Goal: Navigation & Orientation: Understand site structure

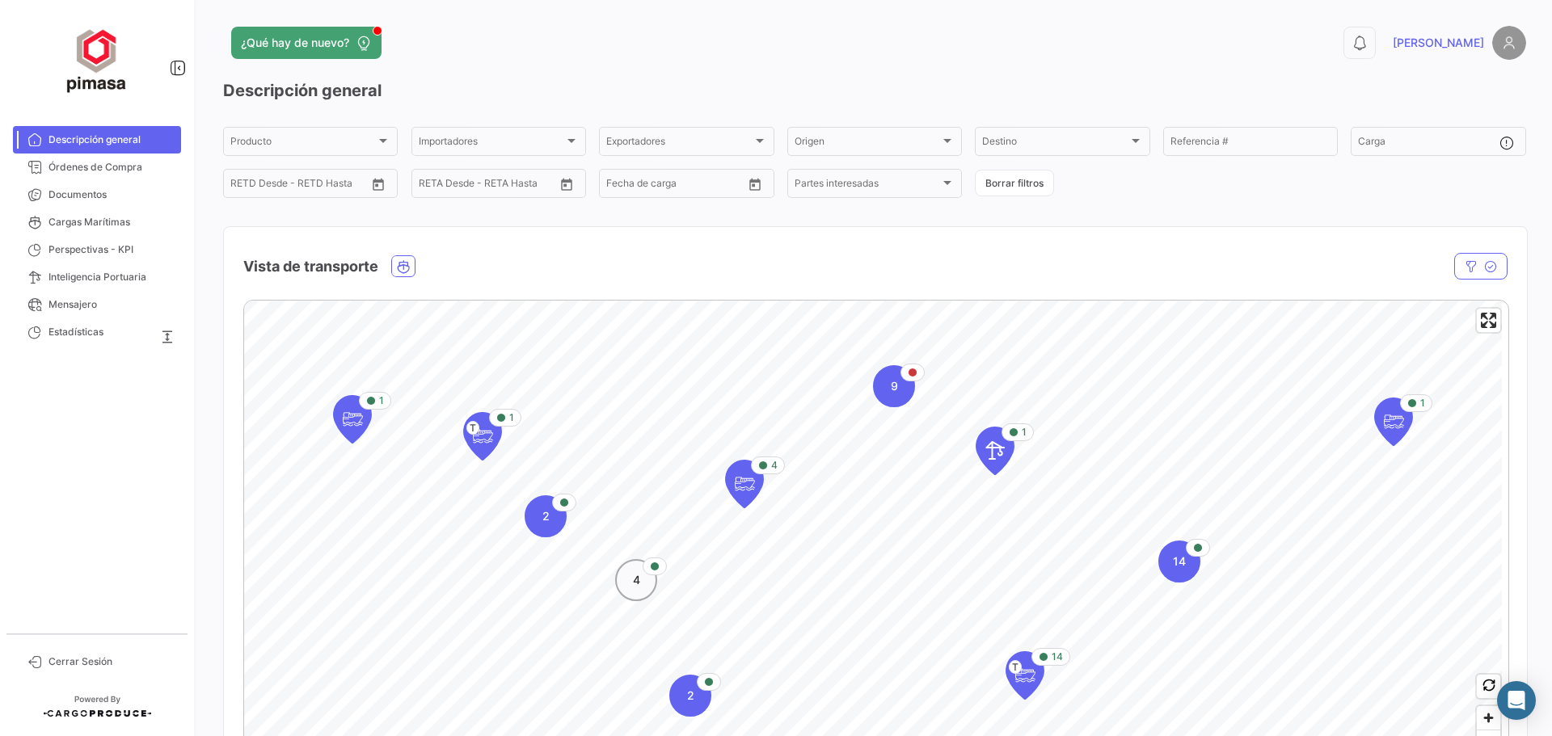
click at [637, 597] on div "4" at bounding box center [636, 580] width 42 height 42
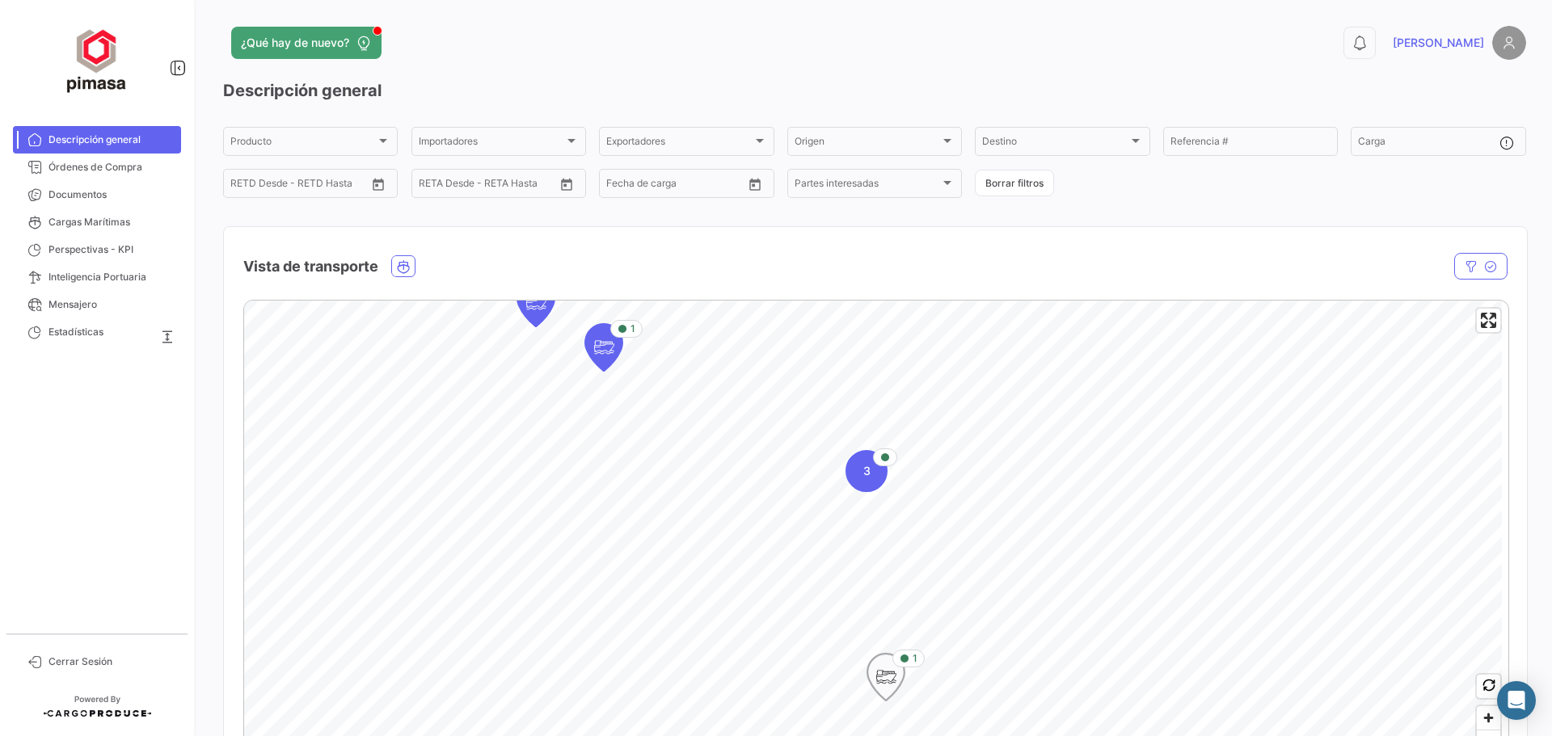
click at [883, 681] on icon "Marcador de mapa" at bounding box center [886, 677] width 23 height 34
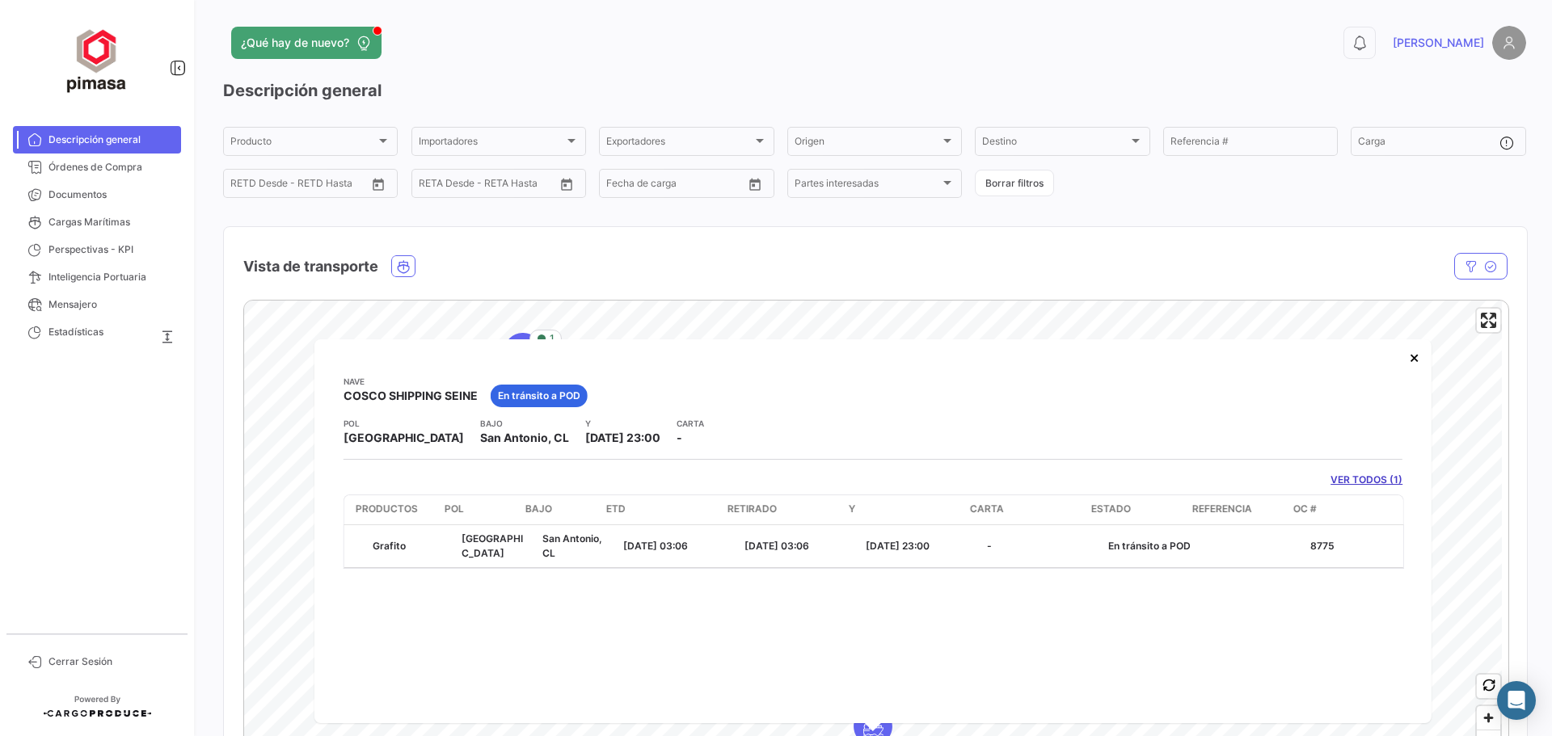
scroll to position [0, 240]
click at [1407, 362] on button "×" at bounding box center [1414, 357] width 32 height 32
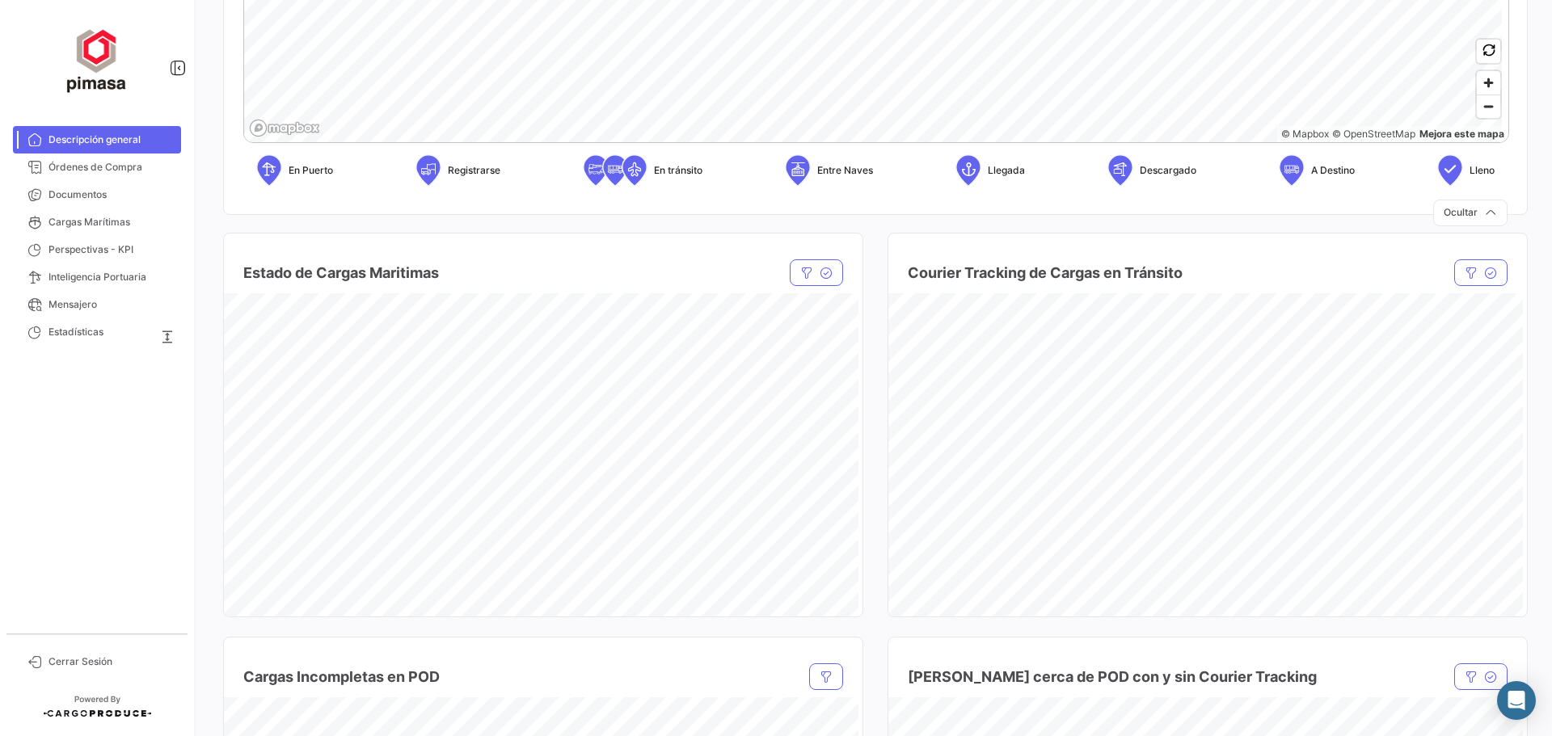
scroll to position [647, 0]
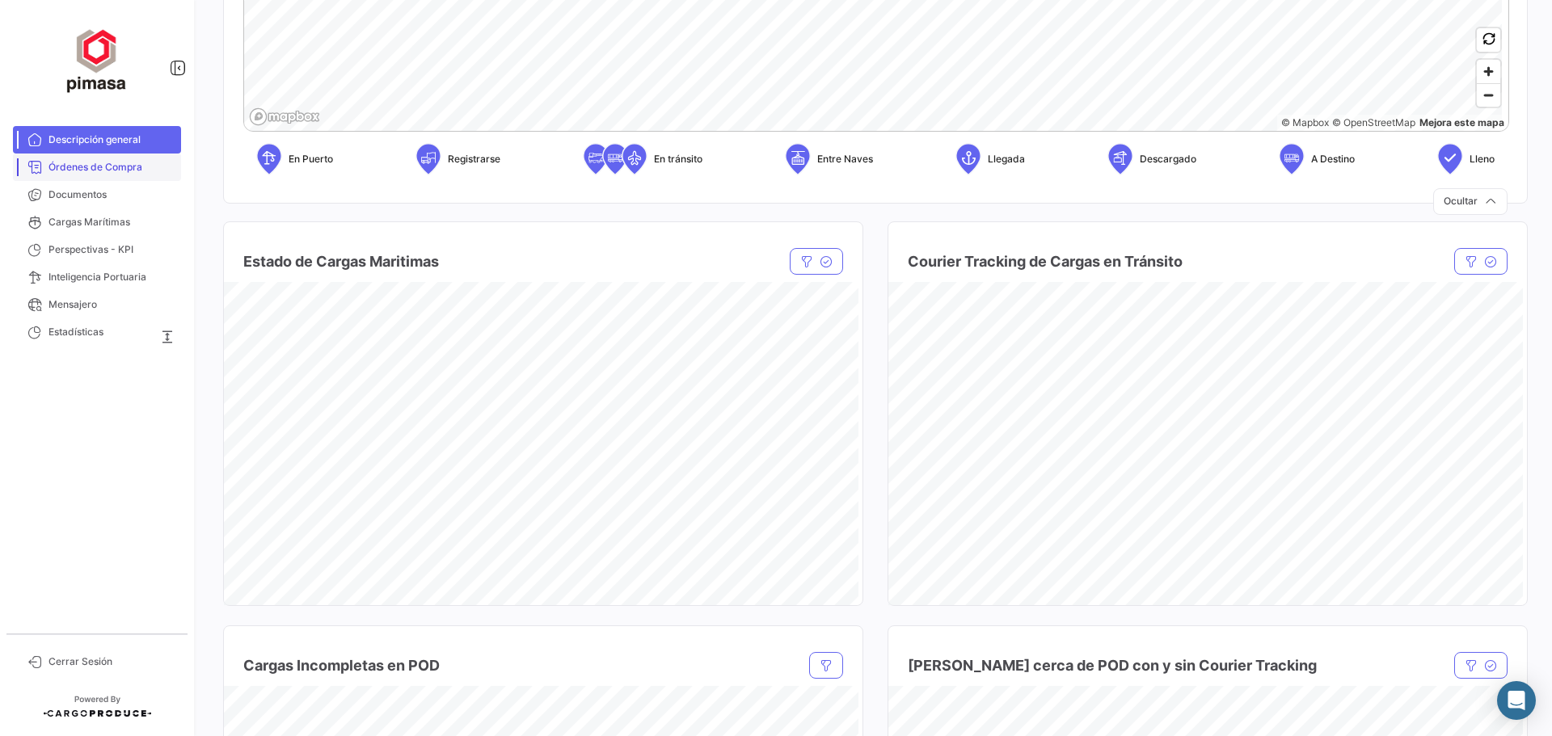
click at [137, 177] on link "Órdenes de Compra" at bounding box center [97, 167] width 168 height 27
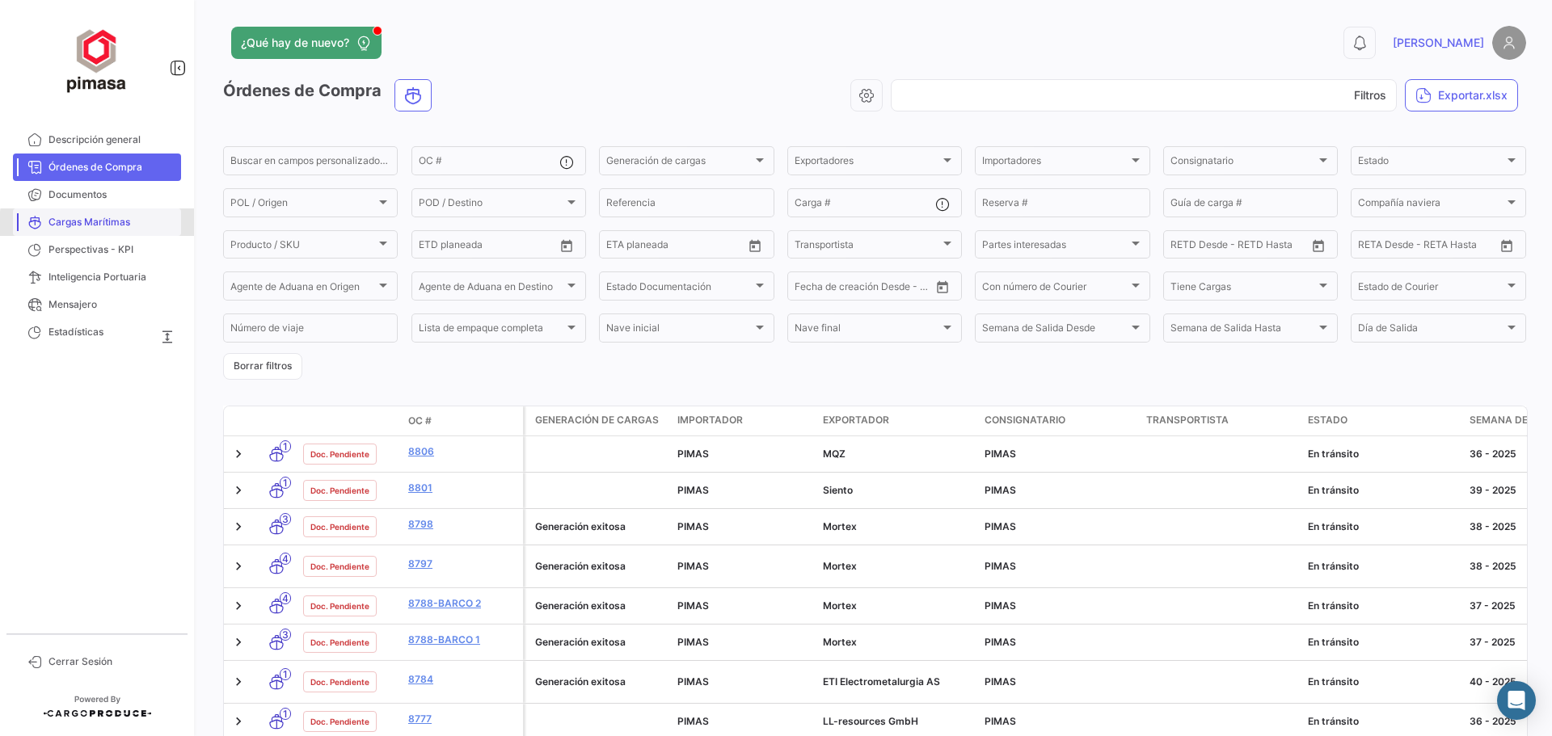
click at [132, 226] on span "Cargas Marítimas" at bounding box center [112, 222] width 126 height 15
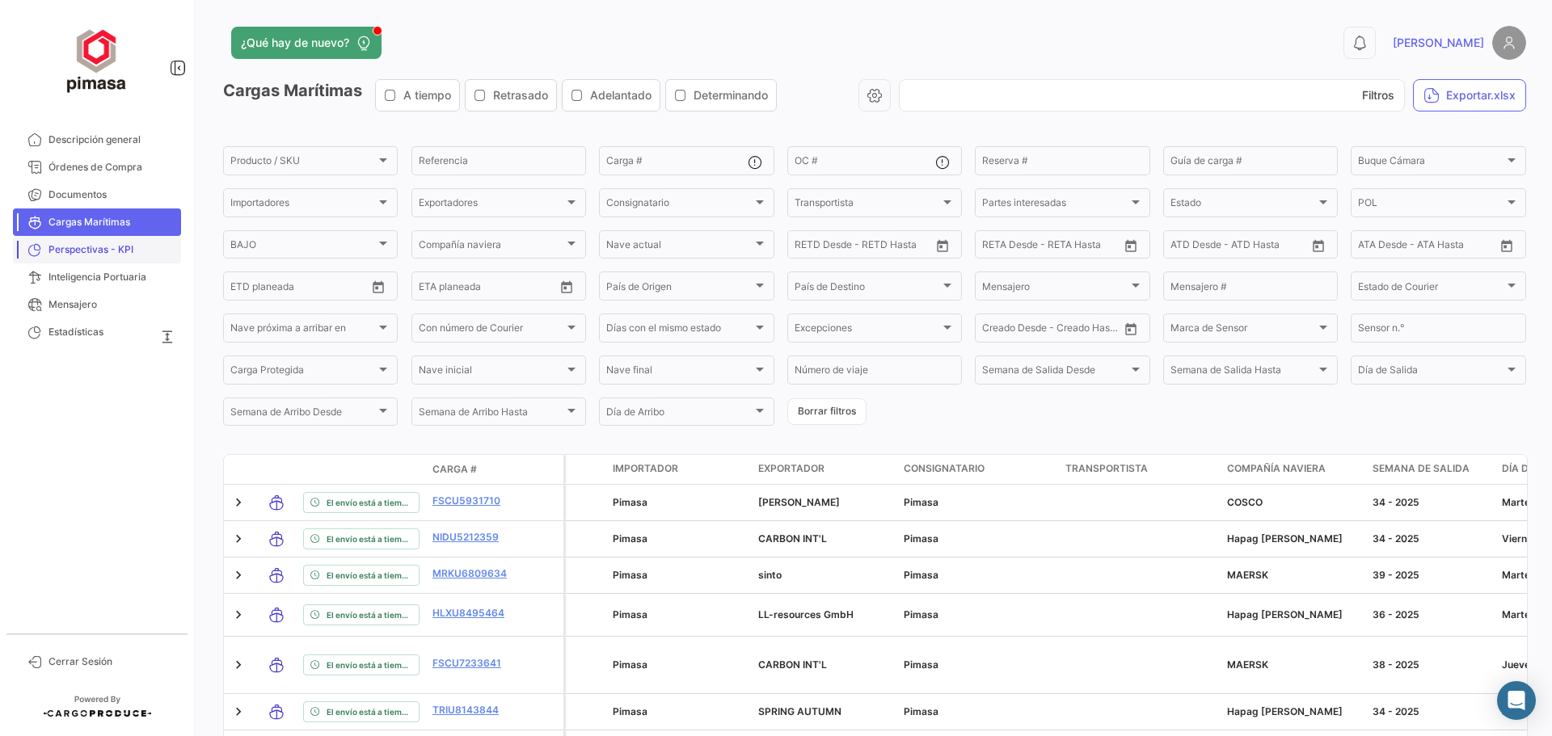
click at [124, 250] on font "Perspectivas - KPI" at bounding box center [91, 249] width 85 height 12
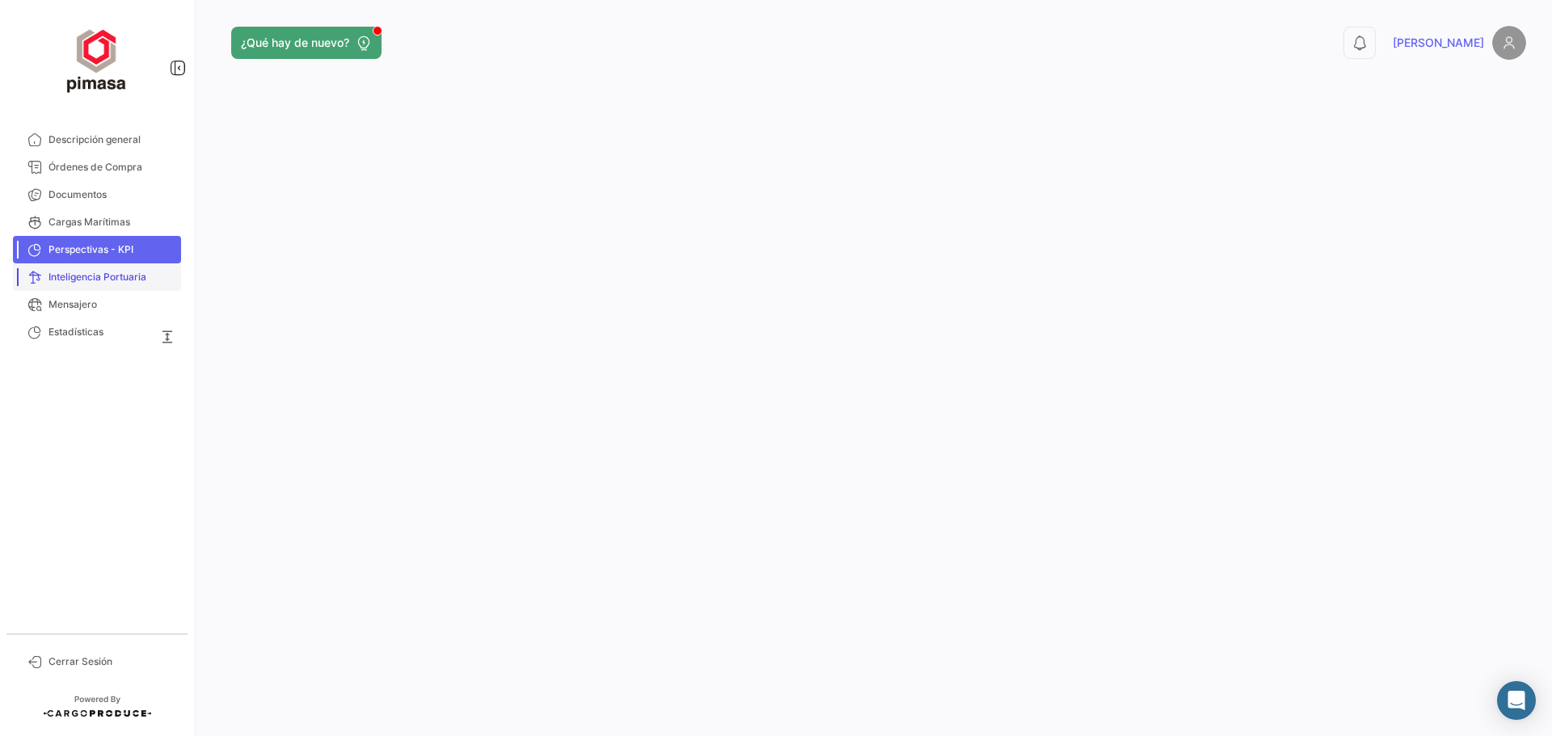
click at [120, 285] on link "Inteligencia Portuaria" at bounding box center [97, 277] width 168 height 27
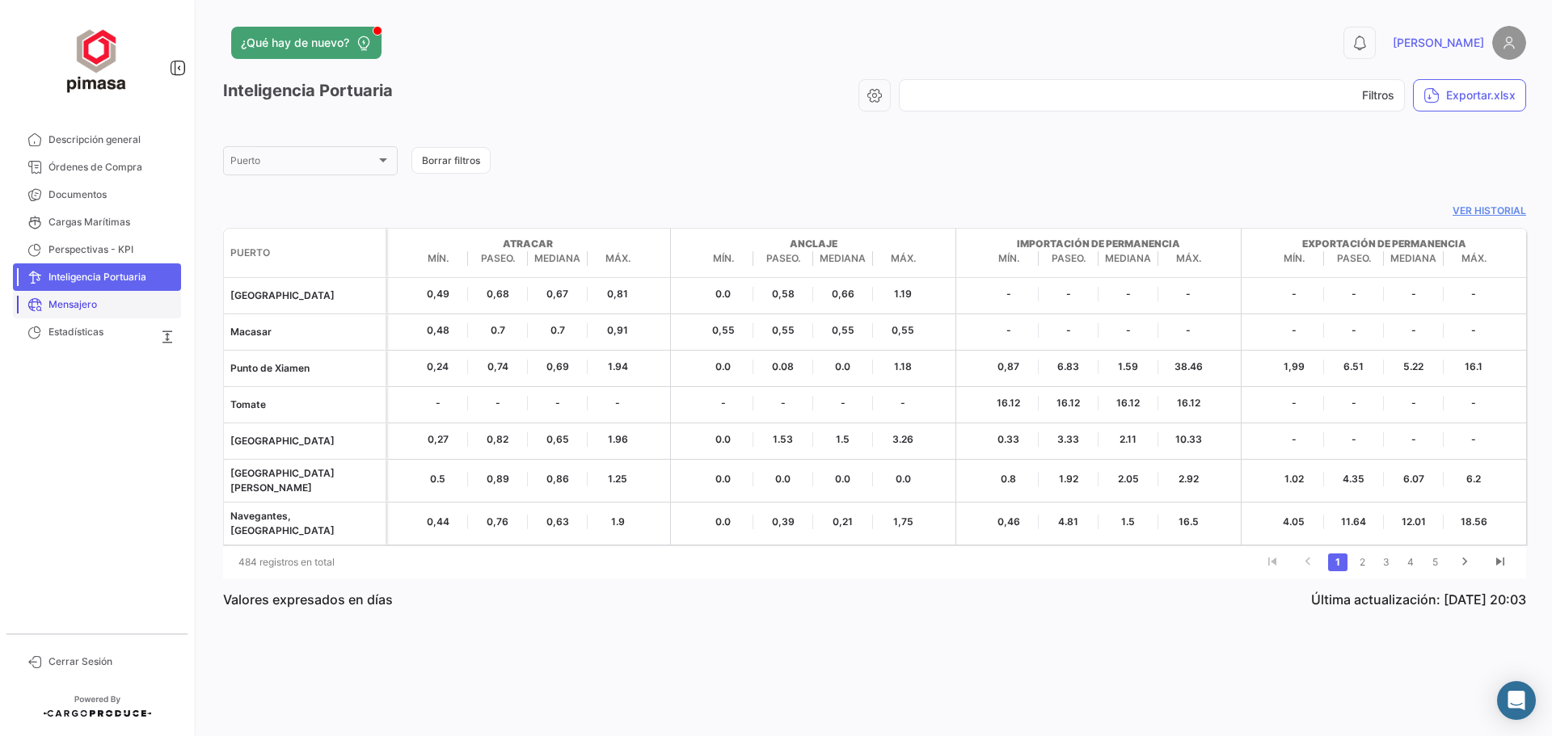
click at [116, 305] on span "Mensajero" at bounding box center [112, 304] width 126 height 15
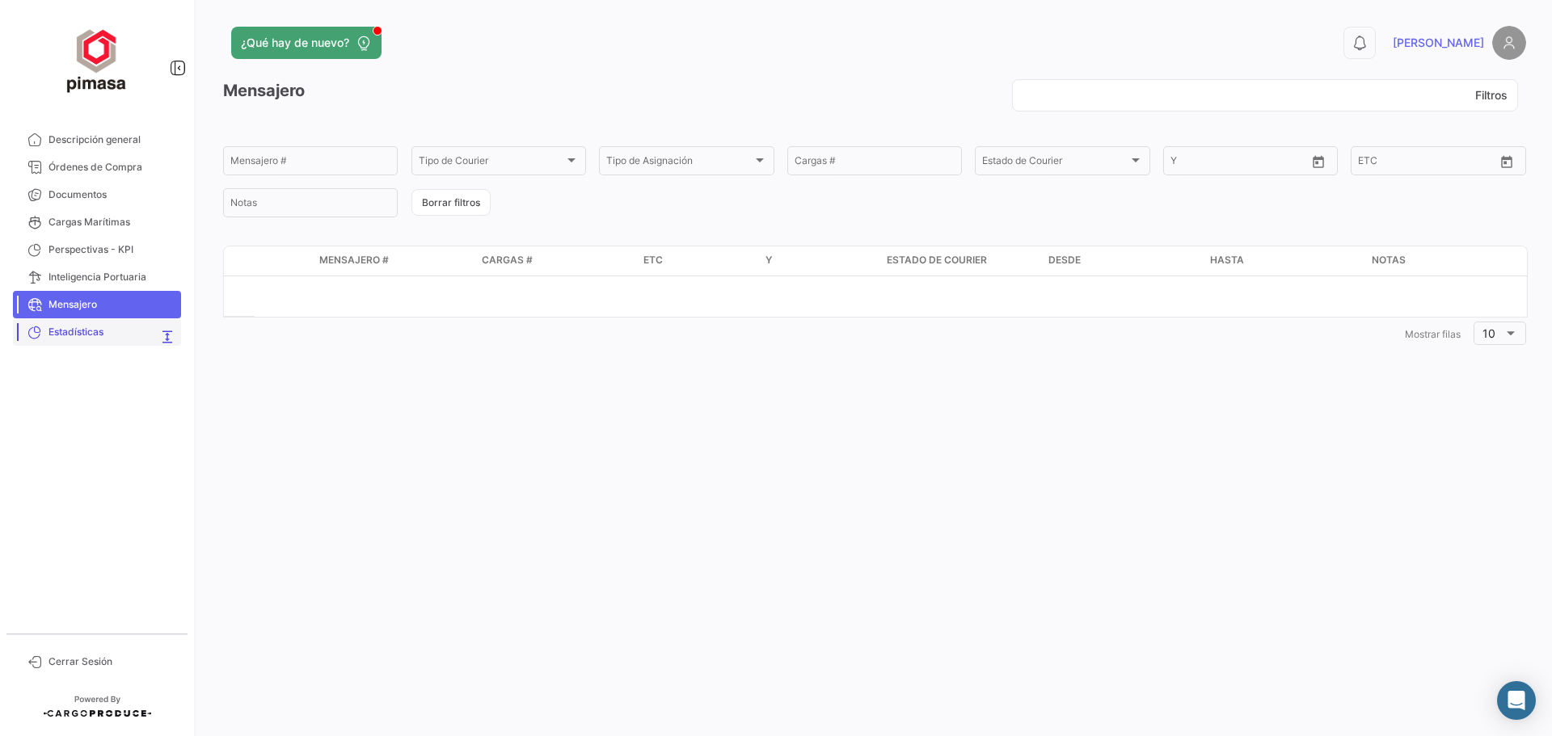
click at [93, 327] on span "Estadísticas" at bounding box center [101, 332] width 105 height 15
